Goal: Connect with others: Connect with others

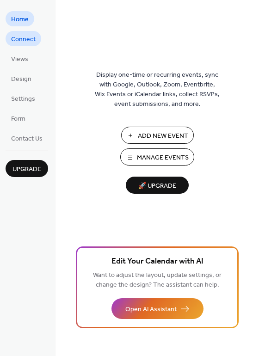
click at [32, 39] on span "Connect" at bounding box center [23, 40] width 24 height 10
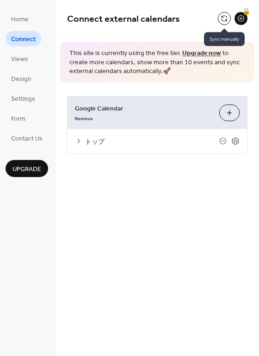
click at [221, 17] on button at bounding box center [224, 18] width 13 height 13
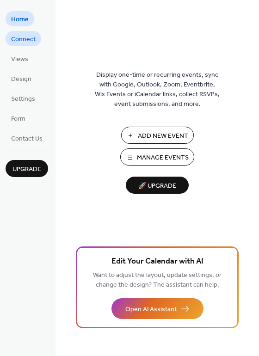
click at [28, 37] on span "Connect" at bounding box center [23, 40] width 24 height 10
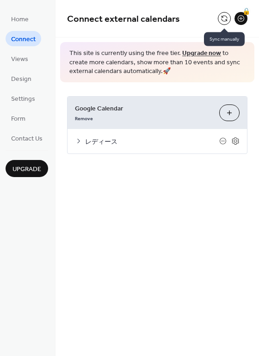
click at [226, 17] on button at bounding box center [224, 18] width 13 height 13
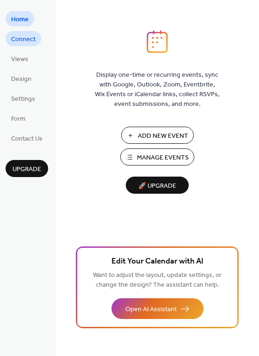
click at [38, 36] on link "Connect" at bounding box center [24, 38] width 36 height 15
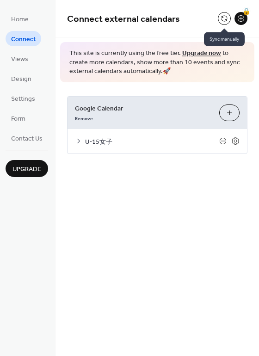
click at [224, 17] on button at bounding box center [224, 18] width 13 height 13
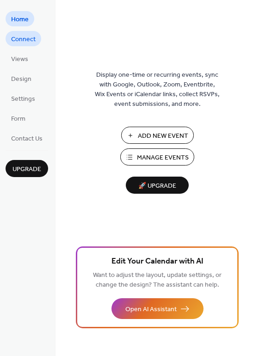
click at [28, 35] on span "Connect" at bounding box center [23, 40] width 24 height 10
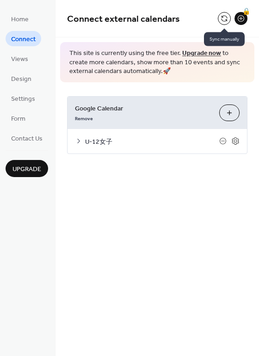
click at [220, 17] on button at bounding box center [224, 18] width 13 height 13
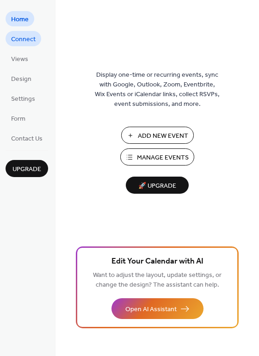
click at [22, 42] on span "Connect" at bounding box center [23, 40] width 24 height 10
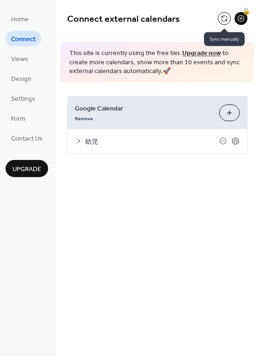
click at [225, 20] on button at bounding box center [224, 18] width 13 height 13
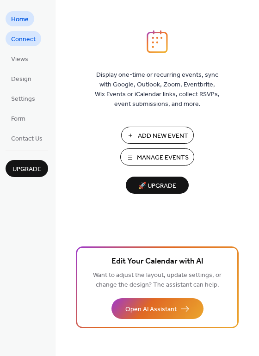
click at [26, 38] on span "Connect" at bounding box center [23, 40] width 24 height 10
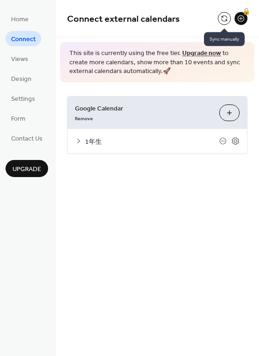
click at [224, 15] on button at bounding box center [224, 18] width 13 height 13
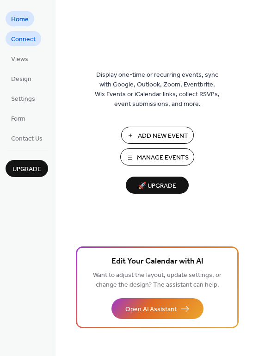
click at [24, 39] on span "Connect" at bounding box center [23, 40] width 24 height 10
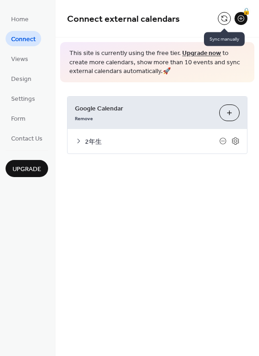
click at [222, 14] on button at bounding box center [224, 18] width 13 height 13
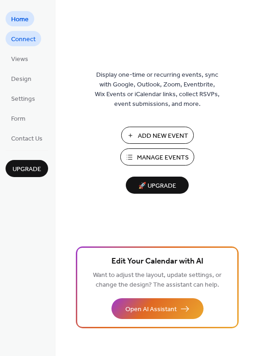
click at [35, 37] on span "Connect" at bounding box center [23, 40] width 24 height 10
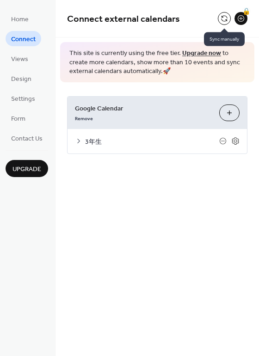
click at [222, 19] on button at bounding box center [224, 18] width 13 height 13
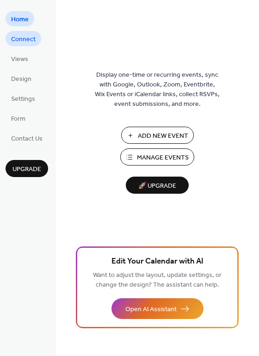
click at [28, 39] on span "Connect" at bounding box center [23, 40] width 24 height 10
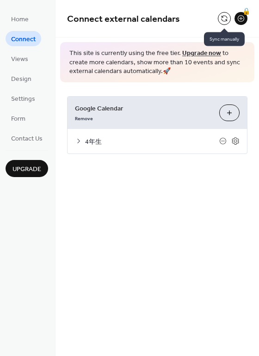
click at [226, 18] on button at bounding box center [224, 18] width 13 height 13
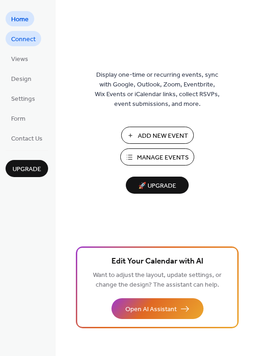
click at [25, 41] on span "Connect" at bounding box center [23, 40] width 24 height 10
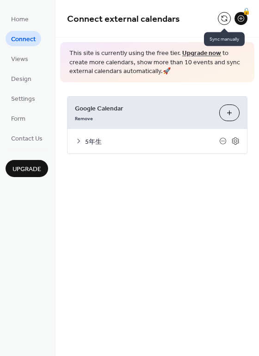
click at [220, 18] on button at bounding box center [224, 18] width 13 height 13
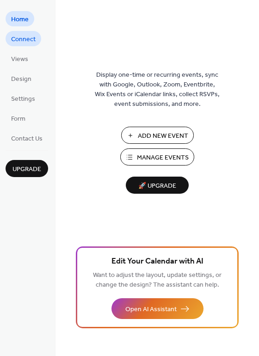
click at [24, 36] on span "Connect" at bounding box center [23, 40] width 24 height 10
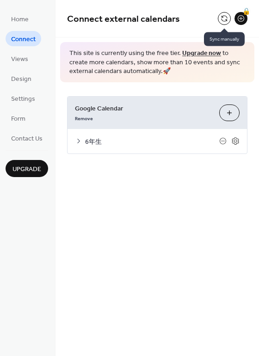
click at [223, 19] on button at bounding box center [224, 18] width 13 height 13
click at [226, 17] on button at bounding box center [224, 18] width 13 height 13
